Goal: Task Accomplishment & Management: Use online tool/utility

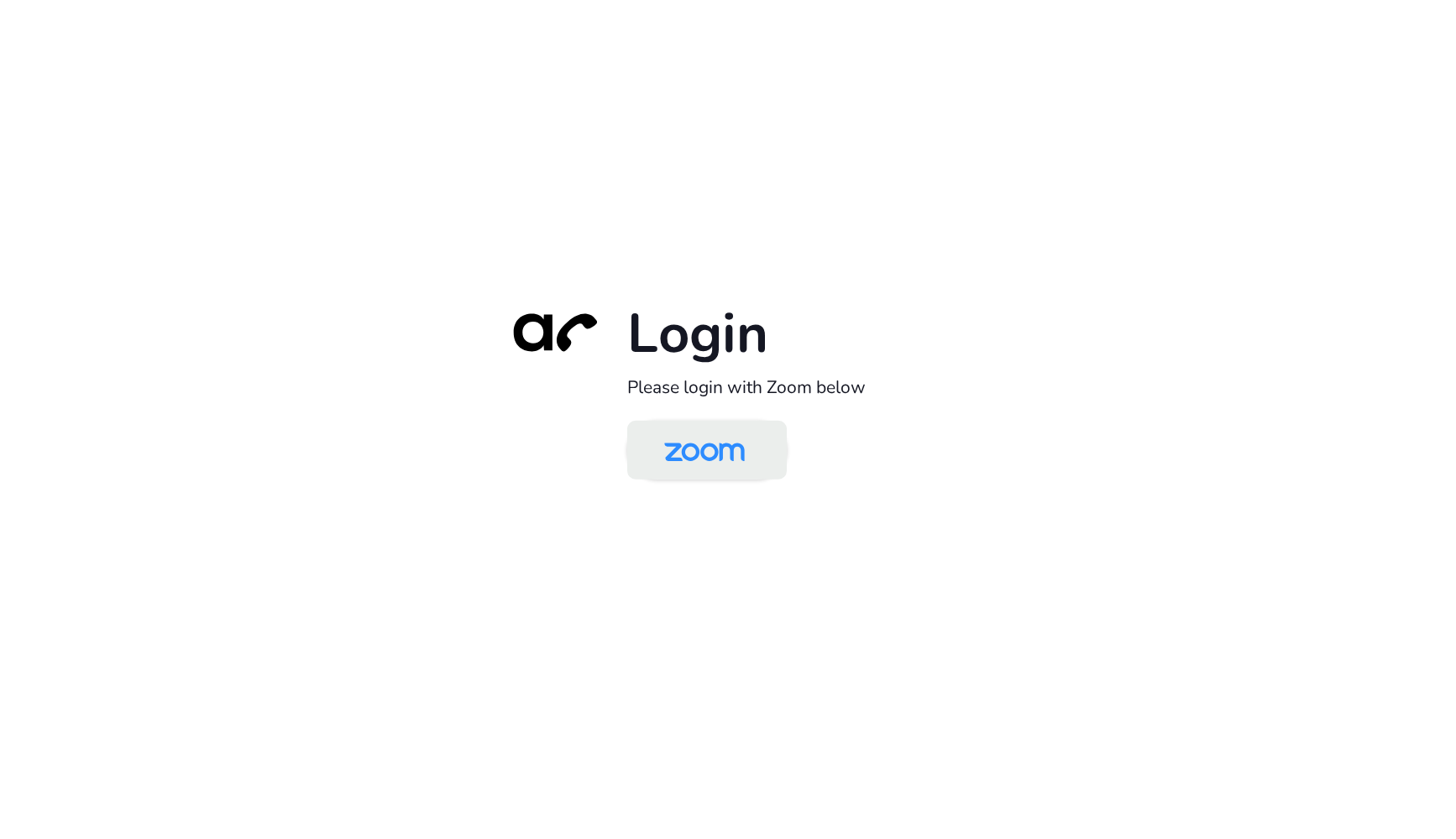
click at [685, 452] on img at bounding box center [705, 451] width 116 height 55
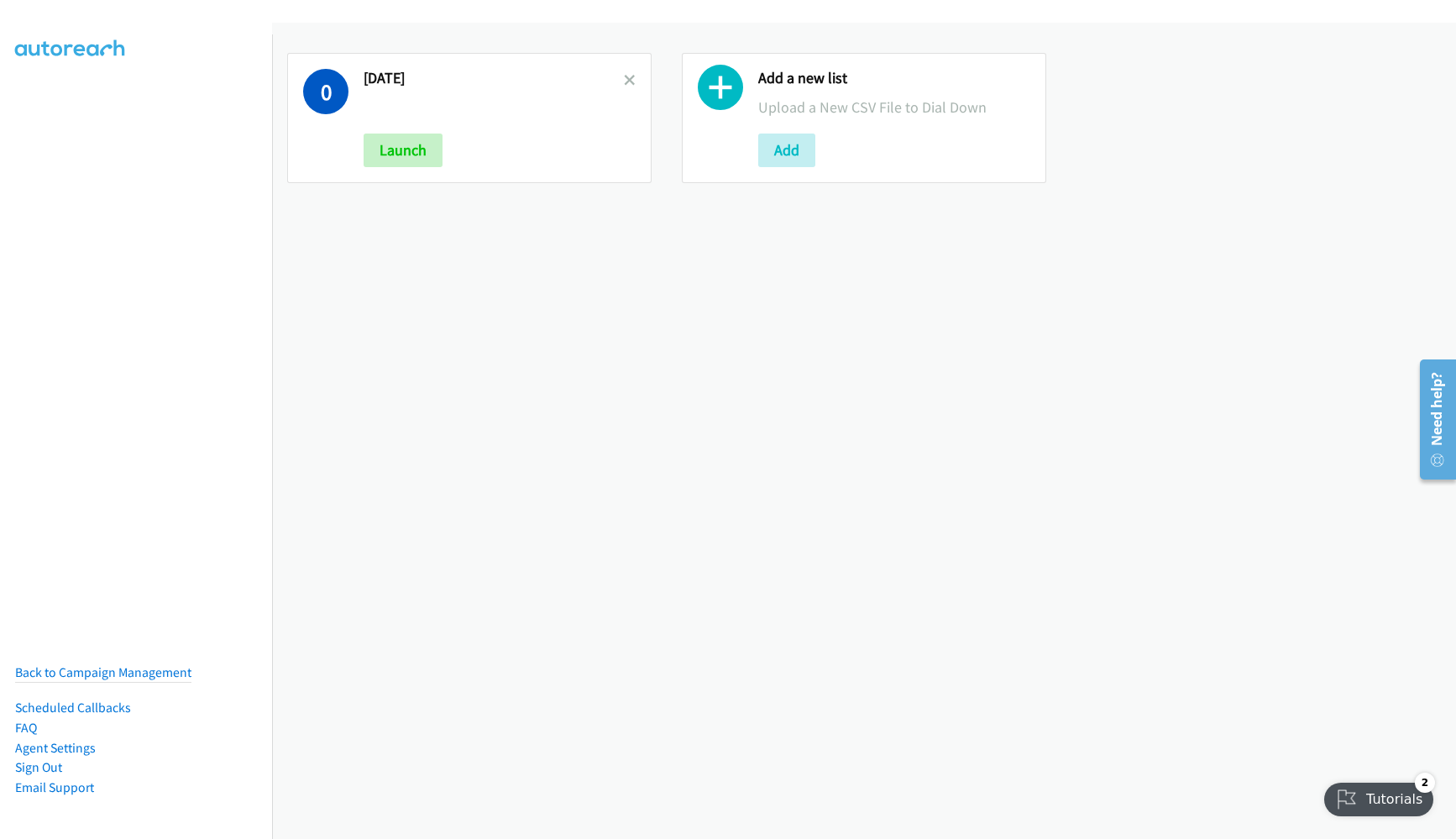
click at [499, 459] on div "0 08/13/2025 Launch Add a new list Upload a New CSV File to Dial Down Add" at bounding box center [864, 431] width 1184 height 816
click at [251, 362] on nav "Back to Campaign Management Scheduled Callbacks FAQ Agent Settings Sign Out Com…" at bounding box center [136, 454] width 273 height 839
click at [770, 159] on button "Add" at bounding box center [787, 150] width 57 height 34
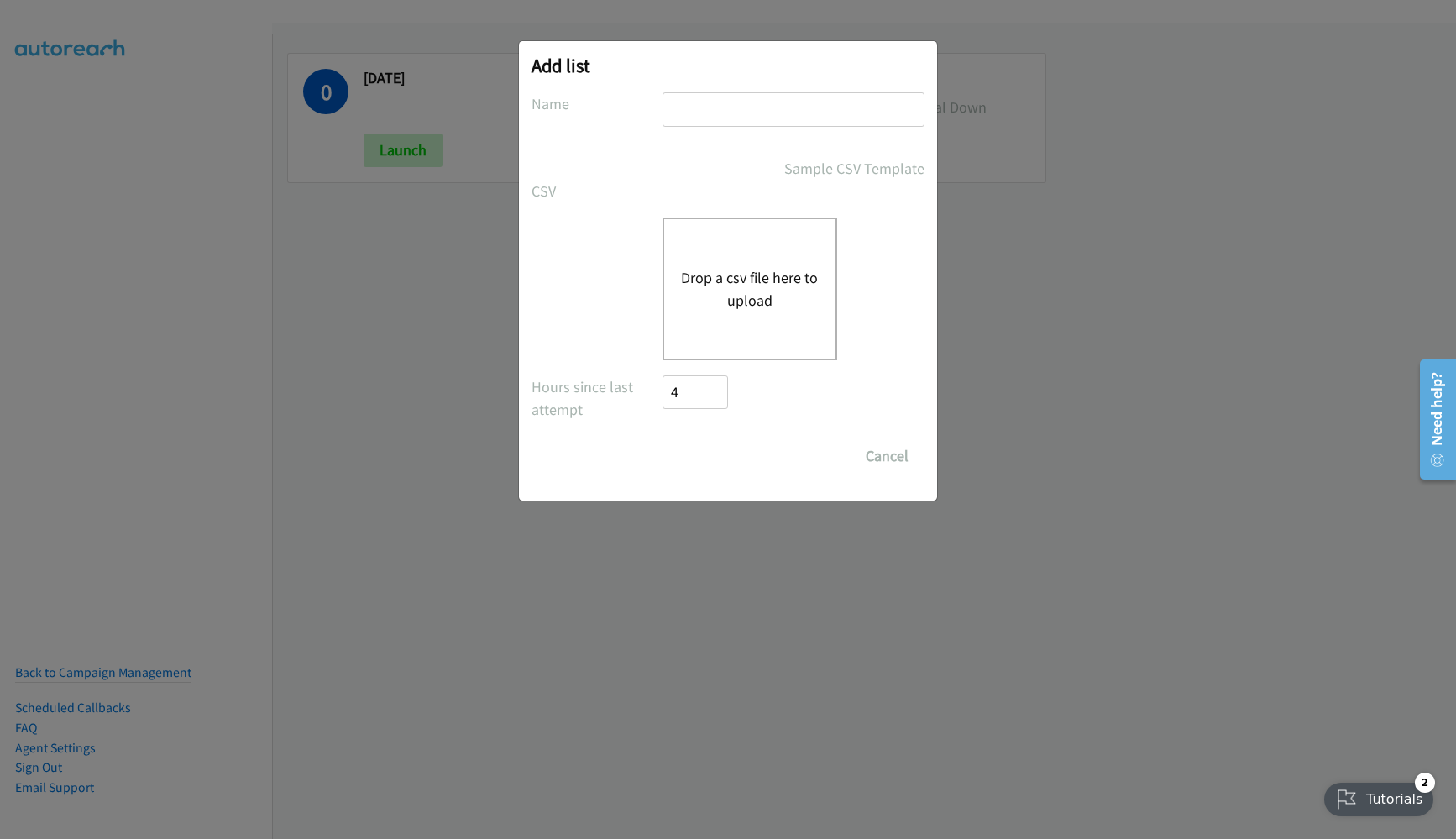
click at [744, 117] on input "text" at bounding box center [793, 110] width 262 height 35
type input "8/14/2025"
click at [764, 288] on button "Drop a csv file here to upload" at bounding box center [750, 289] width 137 height 46
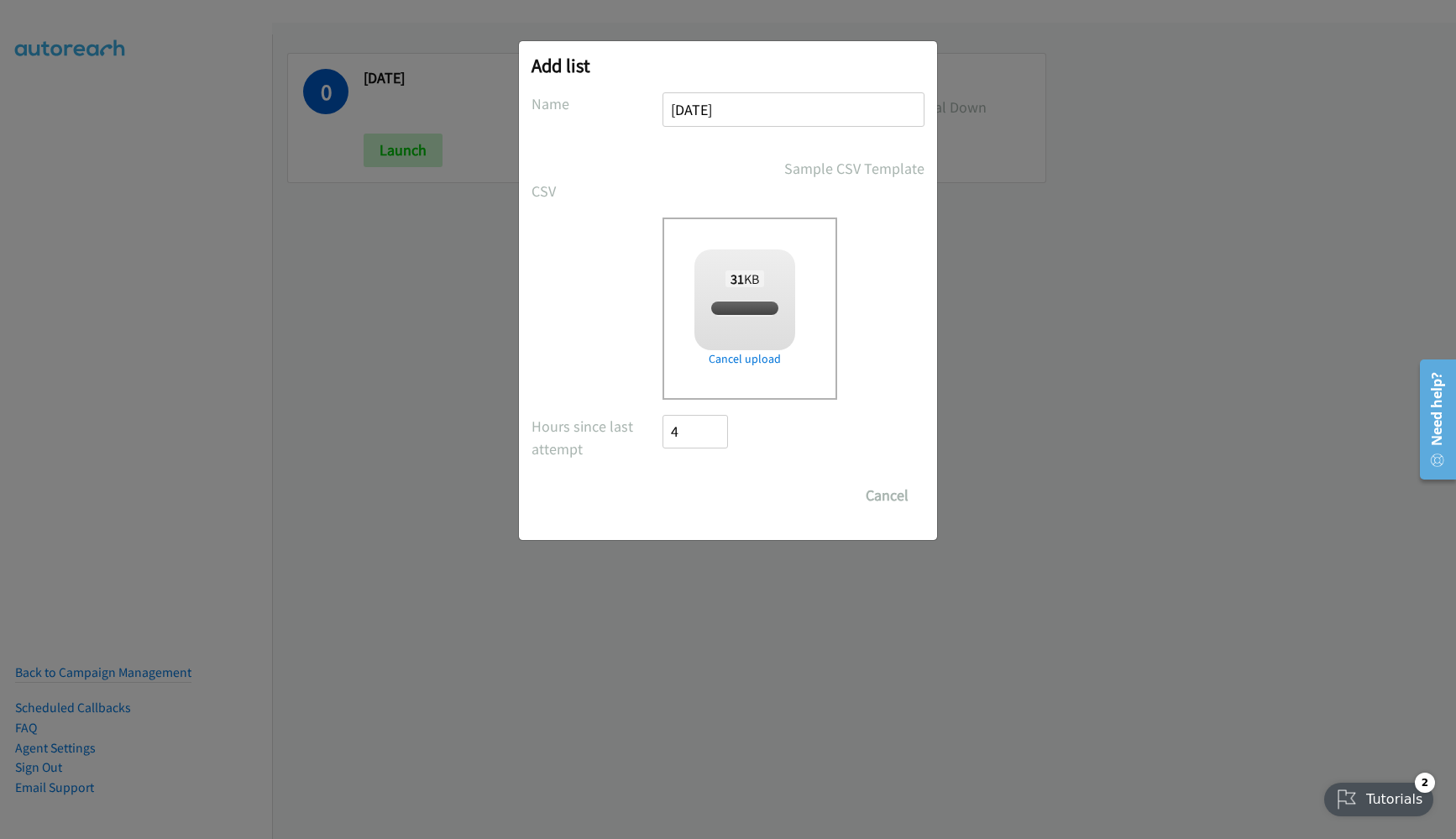
checkbox input "true"
click at [728, 487] on input "Save List" at bounding box center [706, 495] width 88 height 34
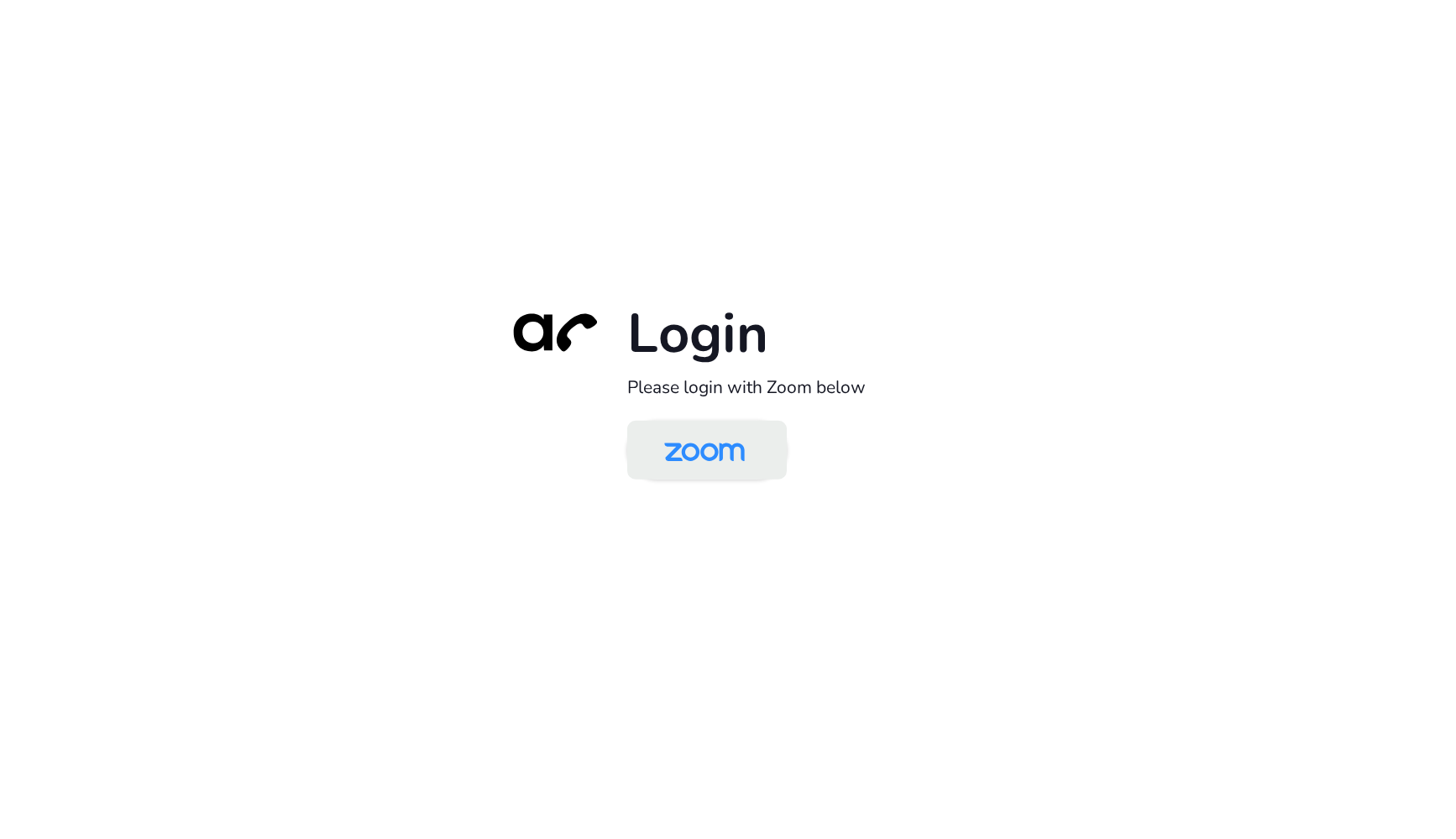
click at [694, 436] on img at bounding box center [705, 451] width 116 height 55
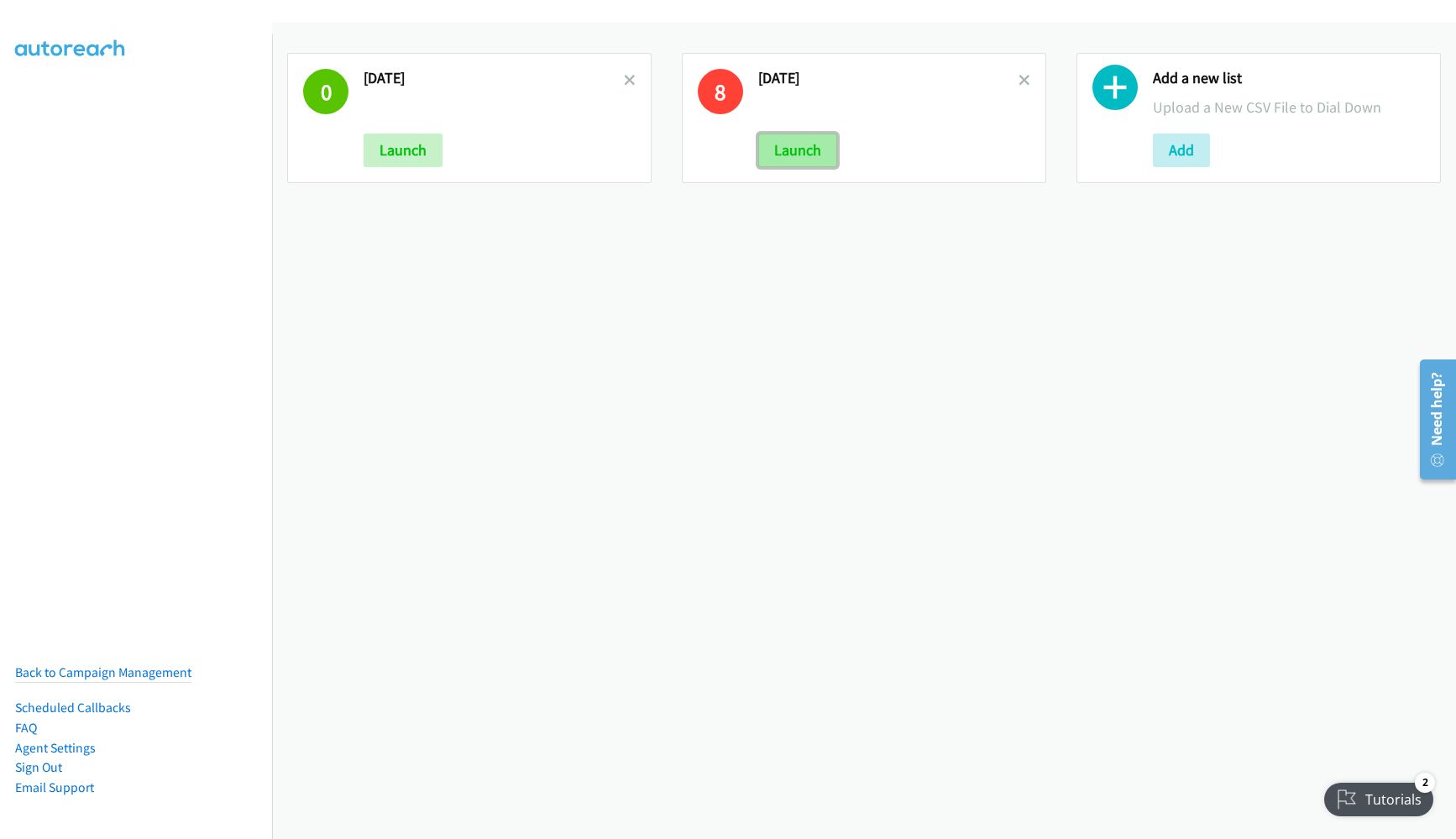
click at [816, 149] on button "Launch" at bounding box center [798, 150] width 79 height 34
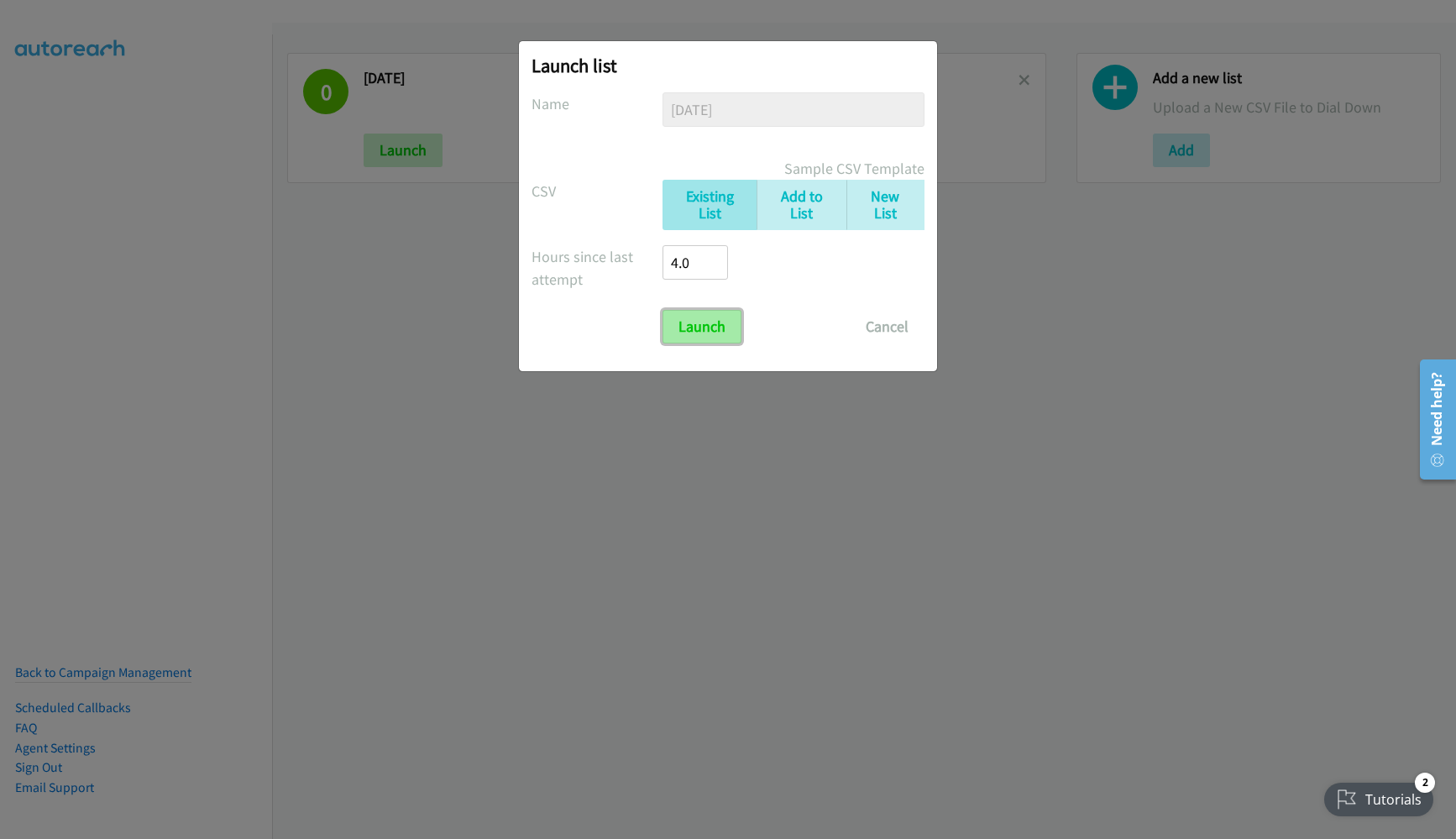
click at [713, 326] on input "Launch" at bounding box center [702, 327] width 79 height 34
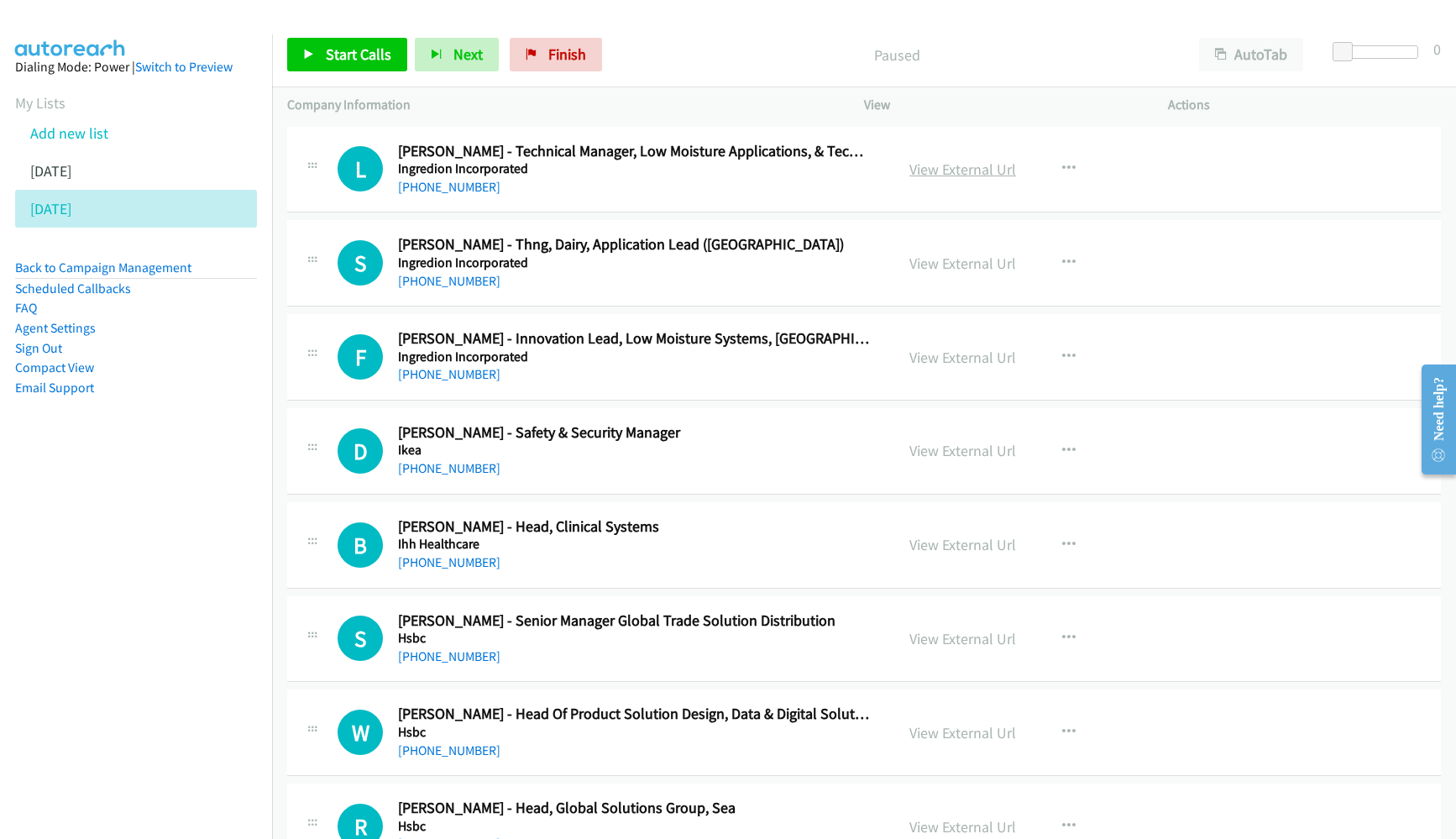
click at [965, 170] on link "View External Url" at bounding box center [963, 168] width 107 height 19
click at [943, 177] on link "View External Url" at bounding box center [963, 168] width 107 height 19
click at [1239, 69] on button "AutoTab" at bounding box center [1251, 54] width 104 height 34
click at [348, 56] on span "Start Calls" at bounding box center [359, 54] width 66 height 19
